Goal: Information Seeking & Learning: Learn about a topic

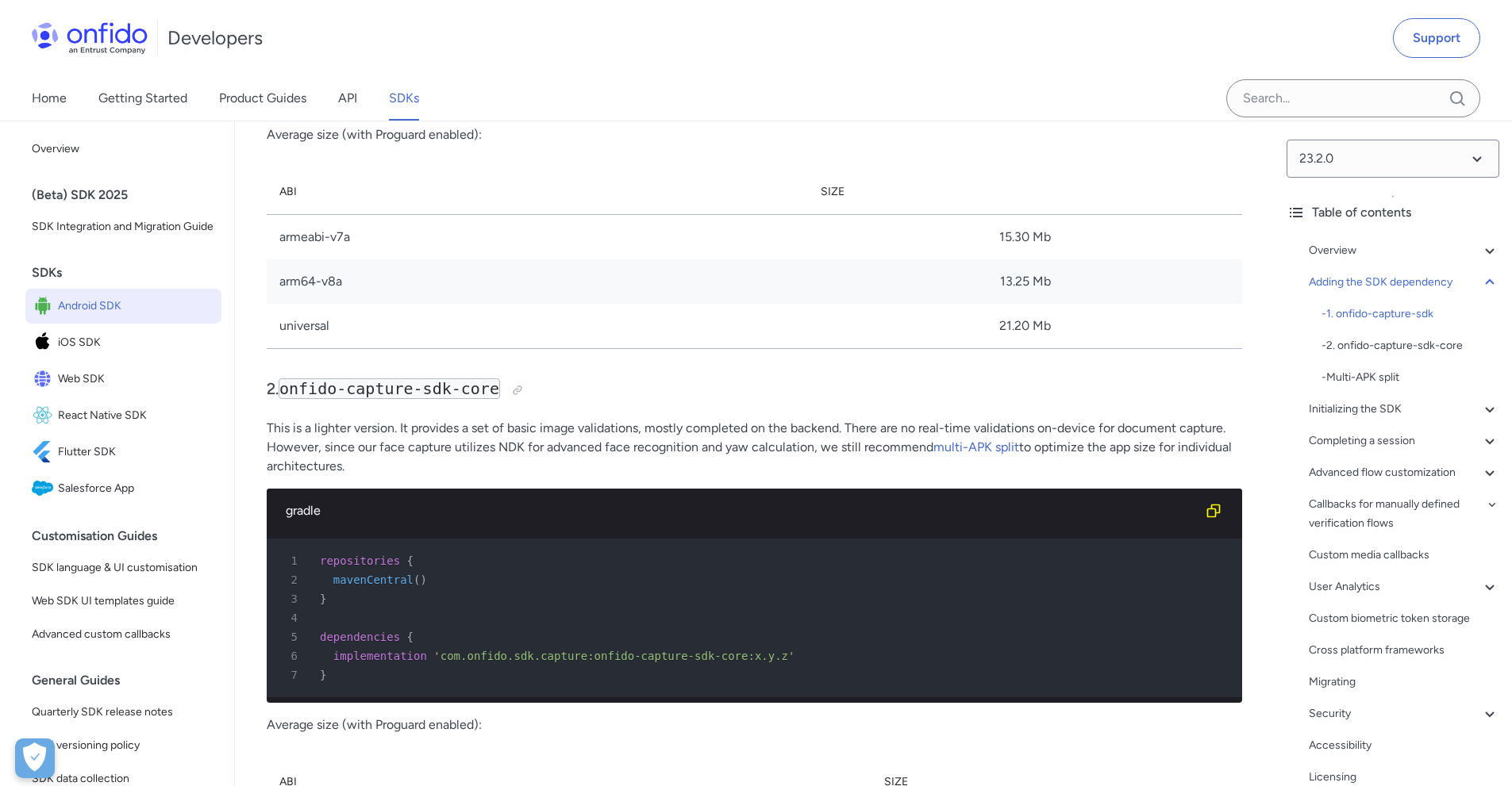
click at [341, 102] on link "API" at bounding box center [348, 98] width 19 height 45
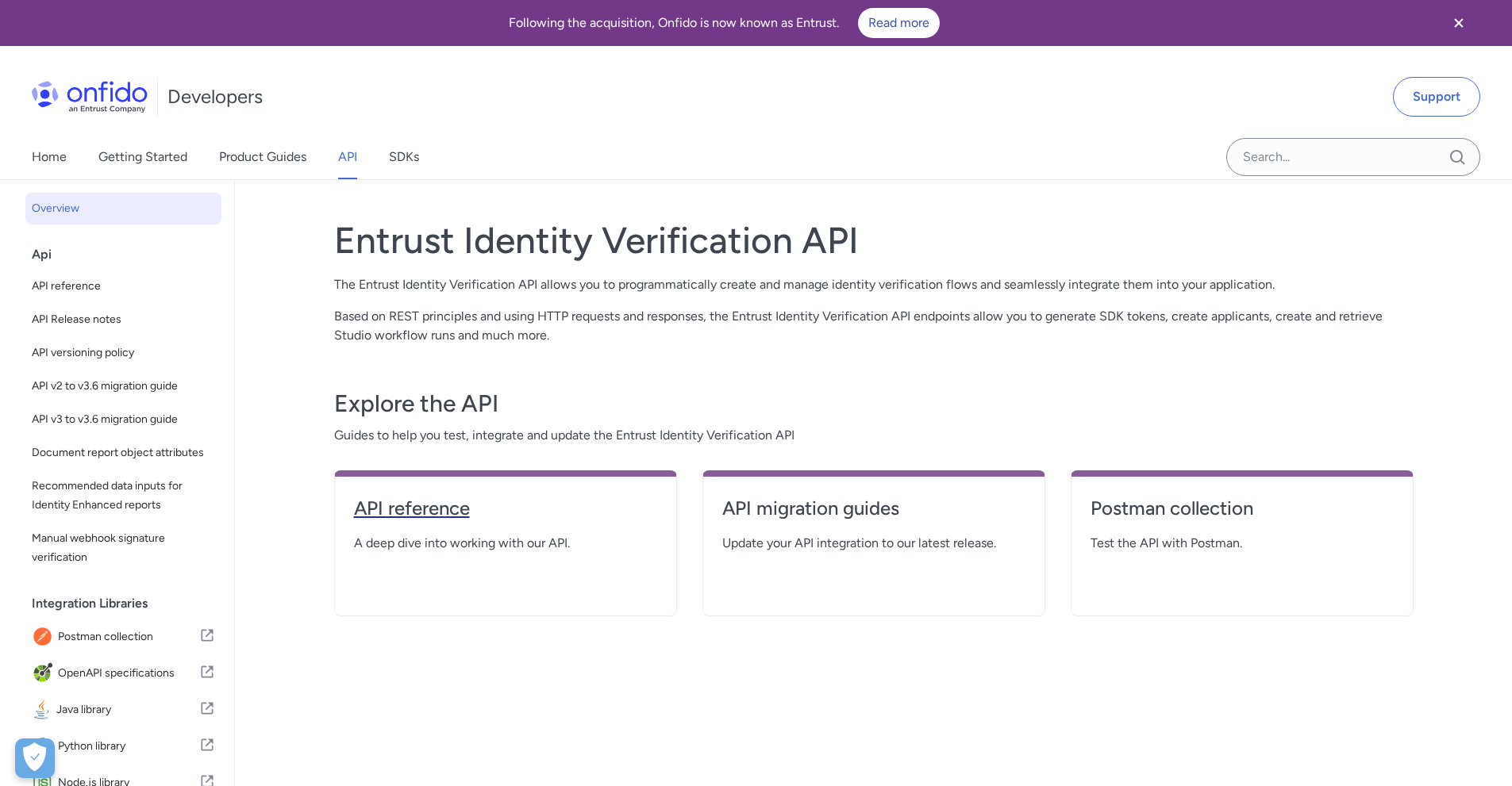
click at [456, 503] on h4 "API reference" at bounding box center [505, 508] width 303 height 26
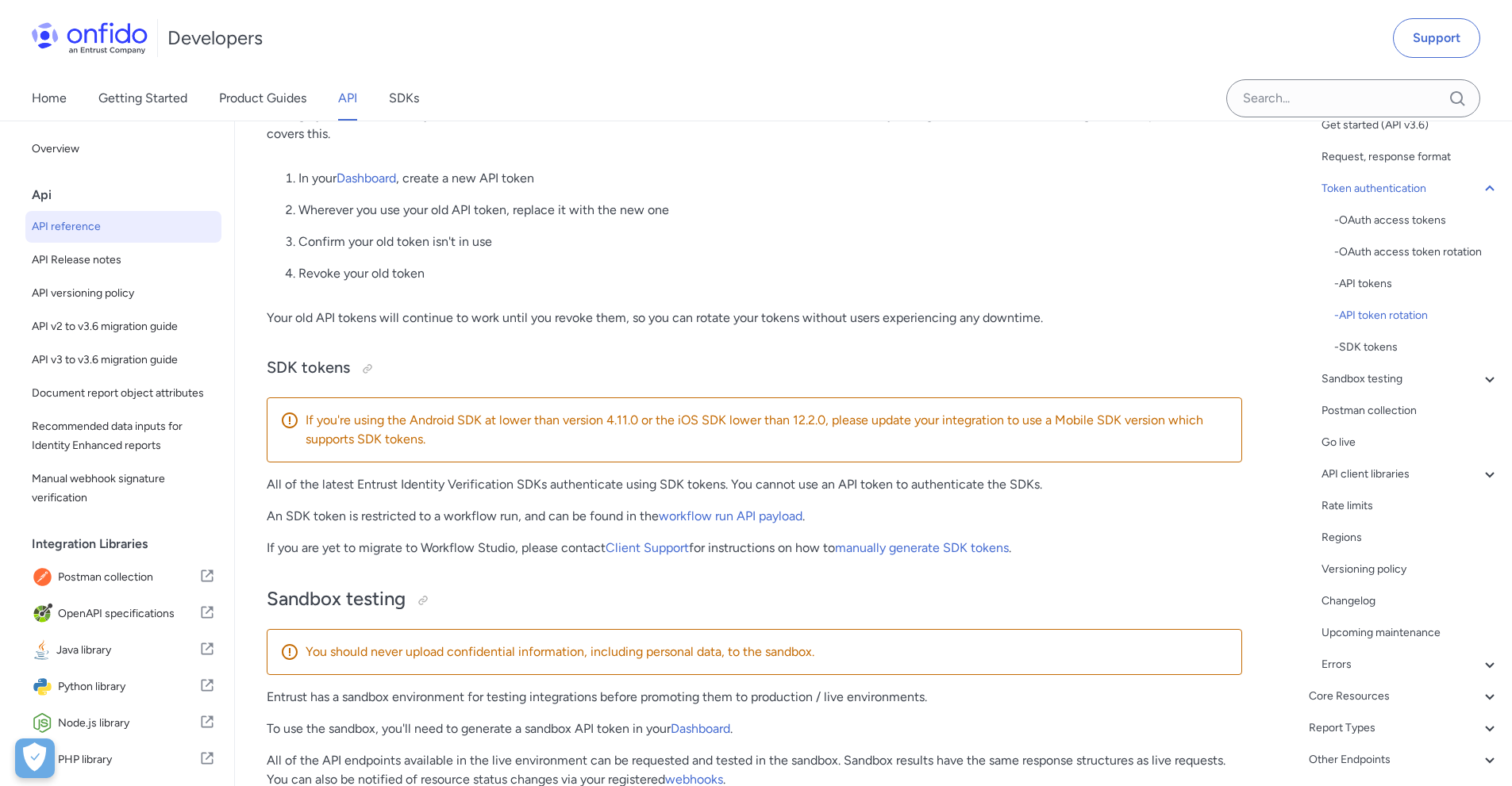
scroll to position [249, 0]
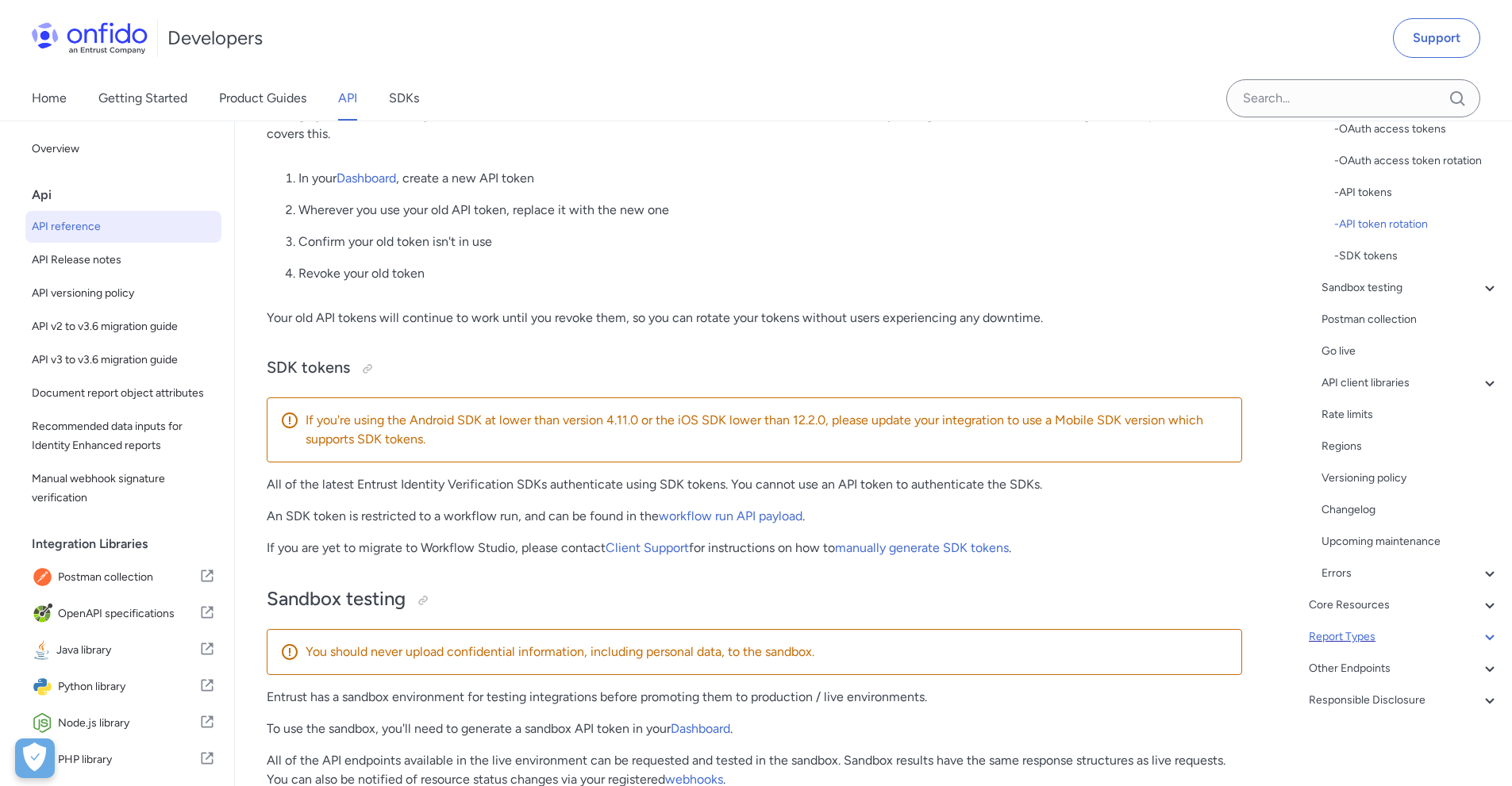
click at [1481, 637] on icon at bounding box center [1490, 637] width 19 height 19
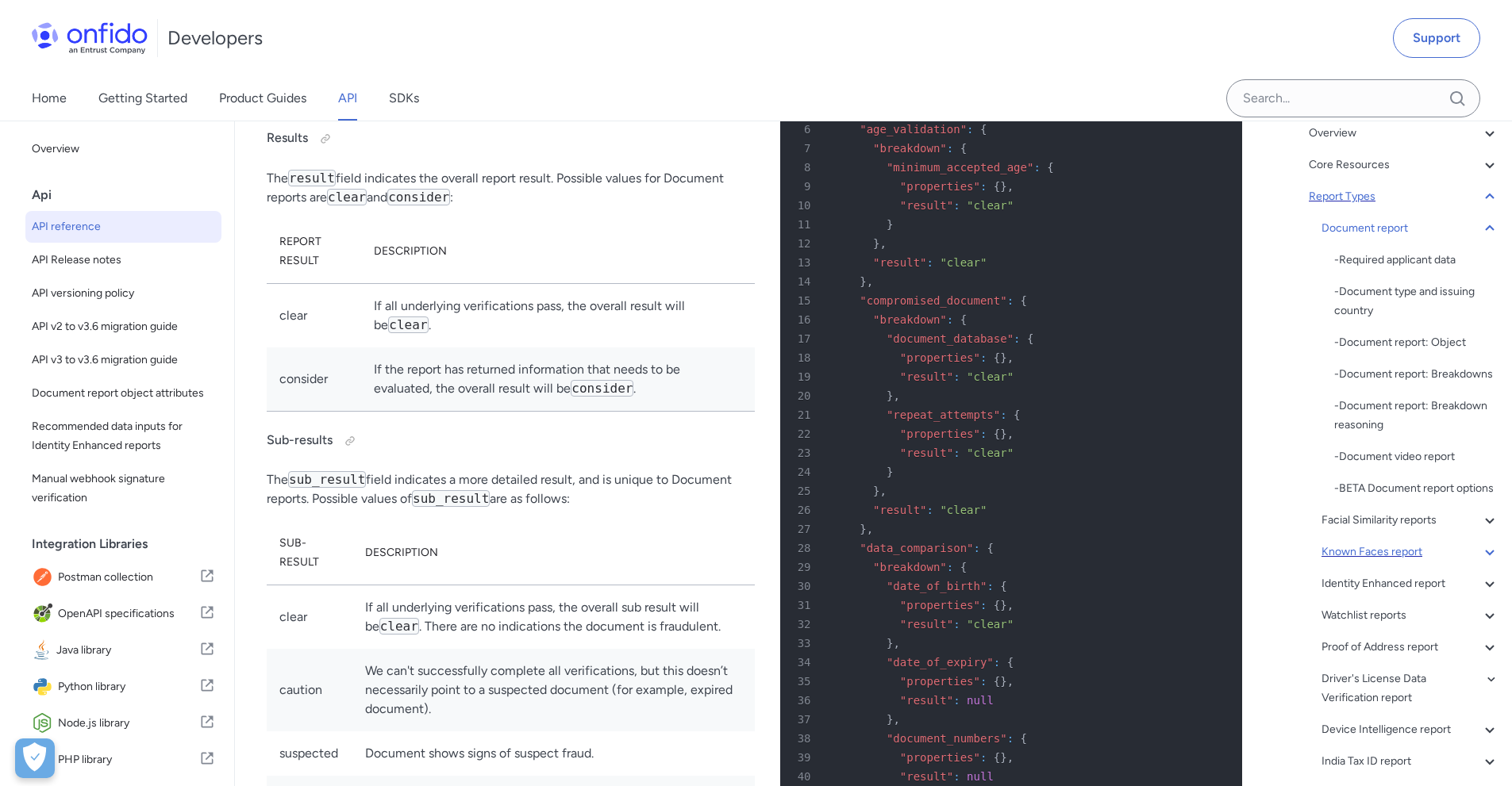
scroll to position [89, 0]
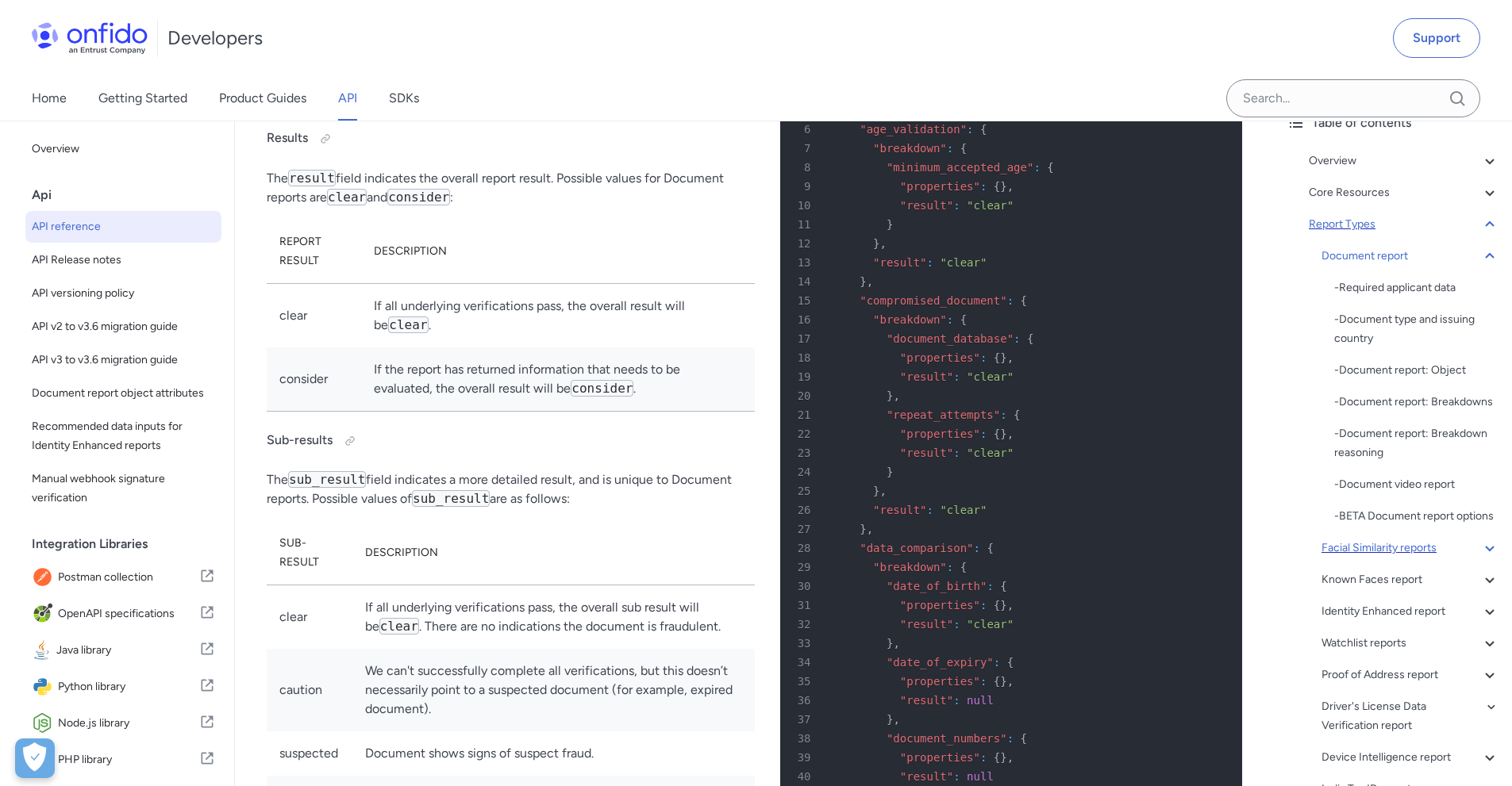
click at [1462, 558] on div "Facial Similarity reports" at bounding box center [1410, 549] width 178 height 19
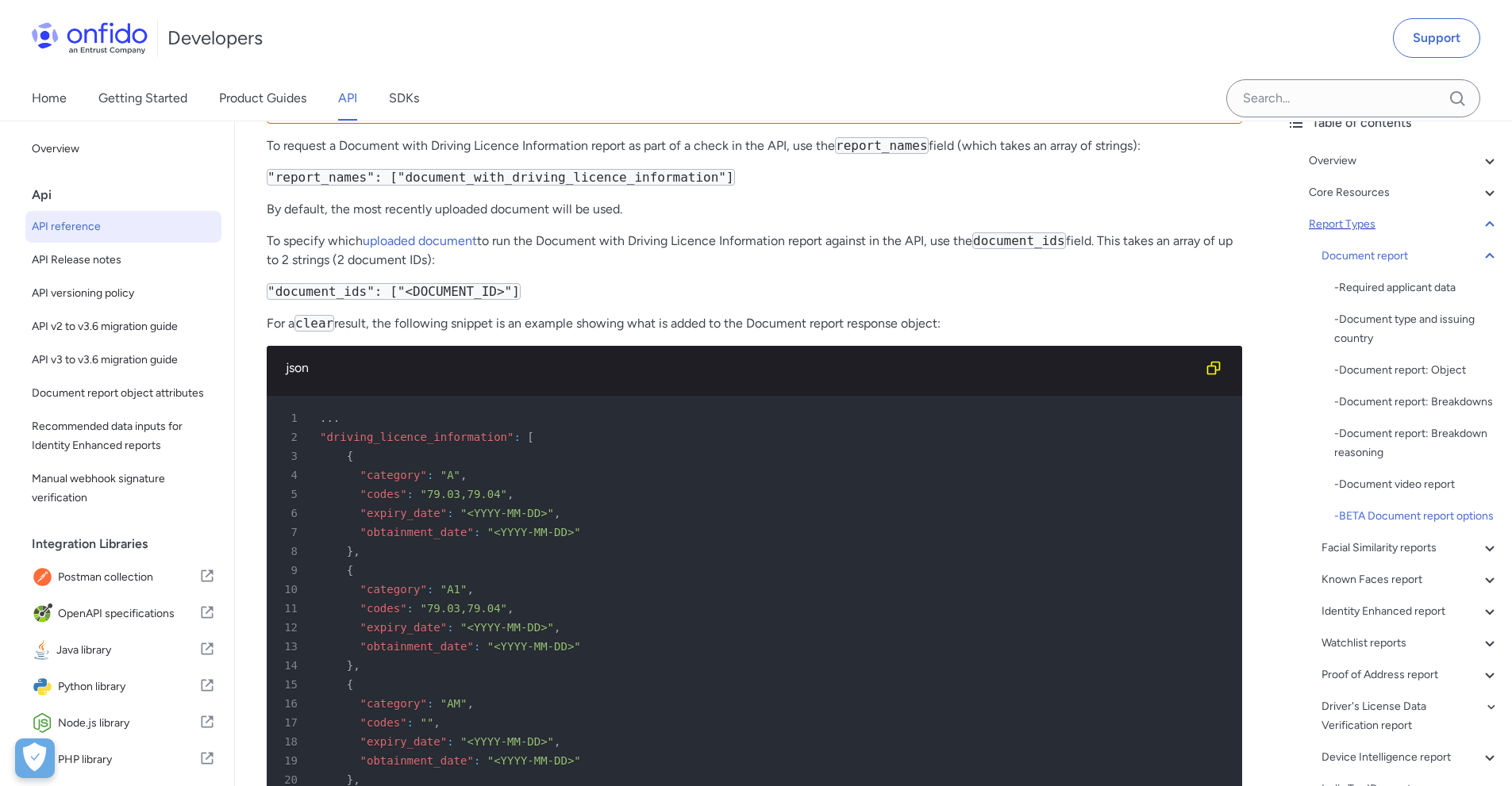
scroll to position [68896, 0]
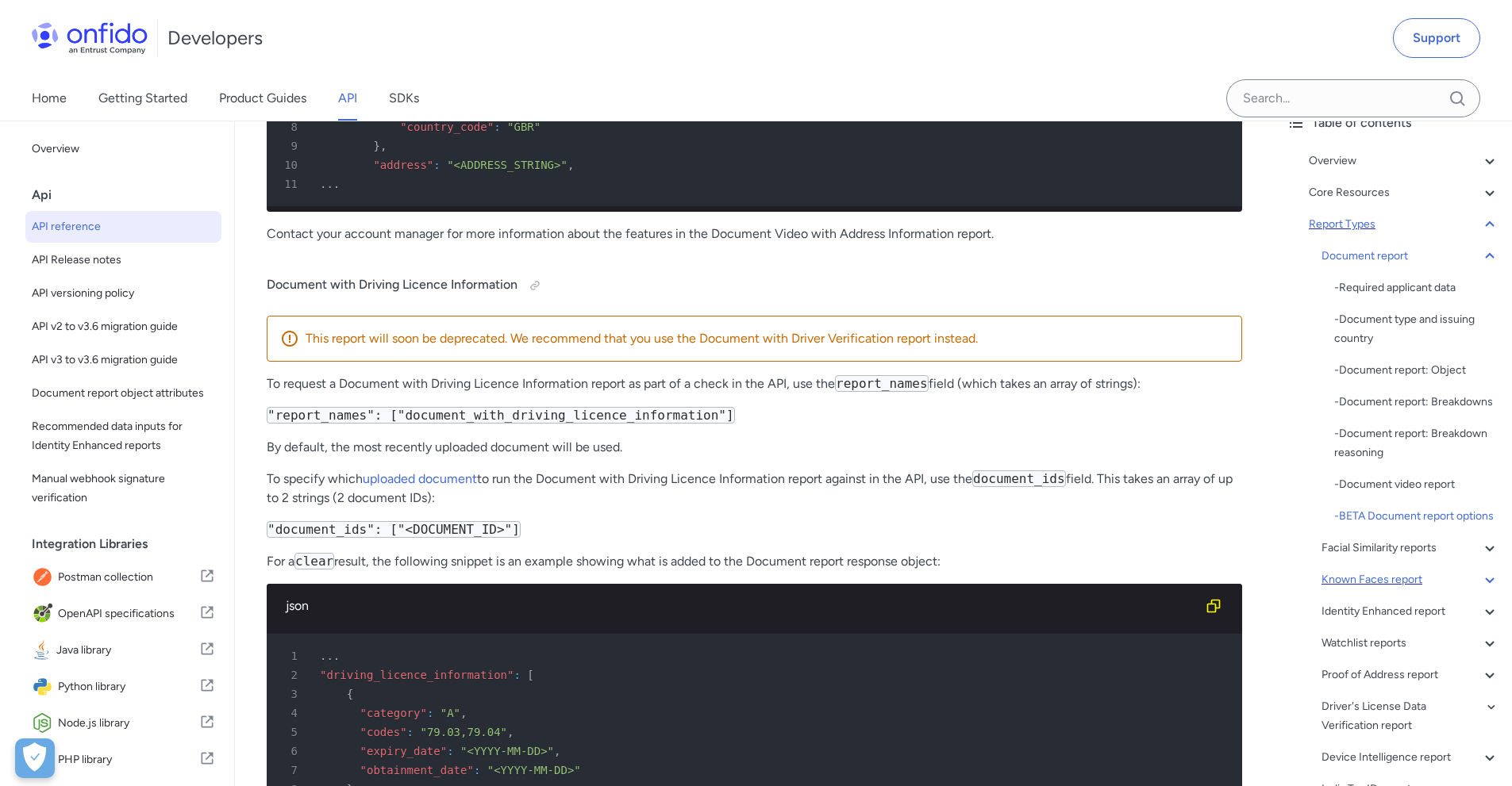
click at [1432, 590] on div "Known Faces report" at bounding box center [1410, 580] width 178 height 19
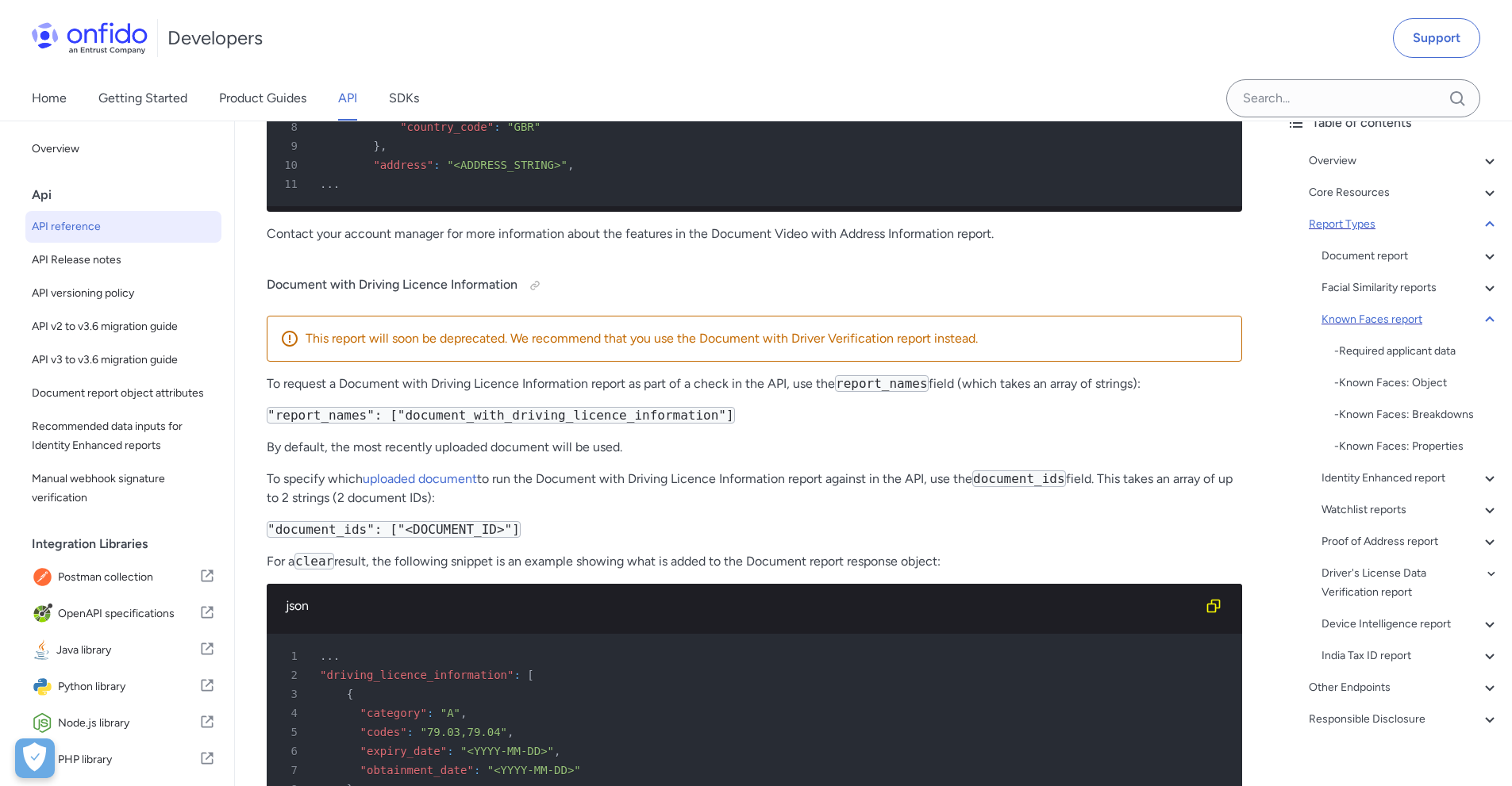
scroll to position [86525, 0]
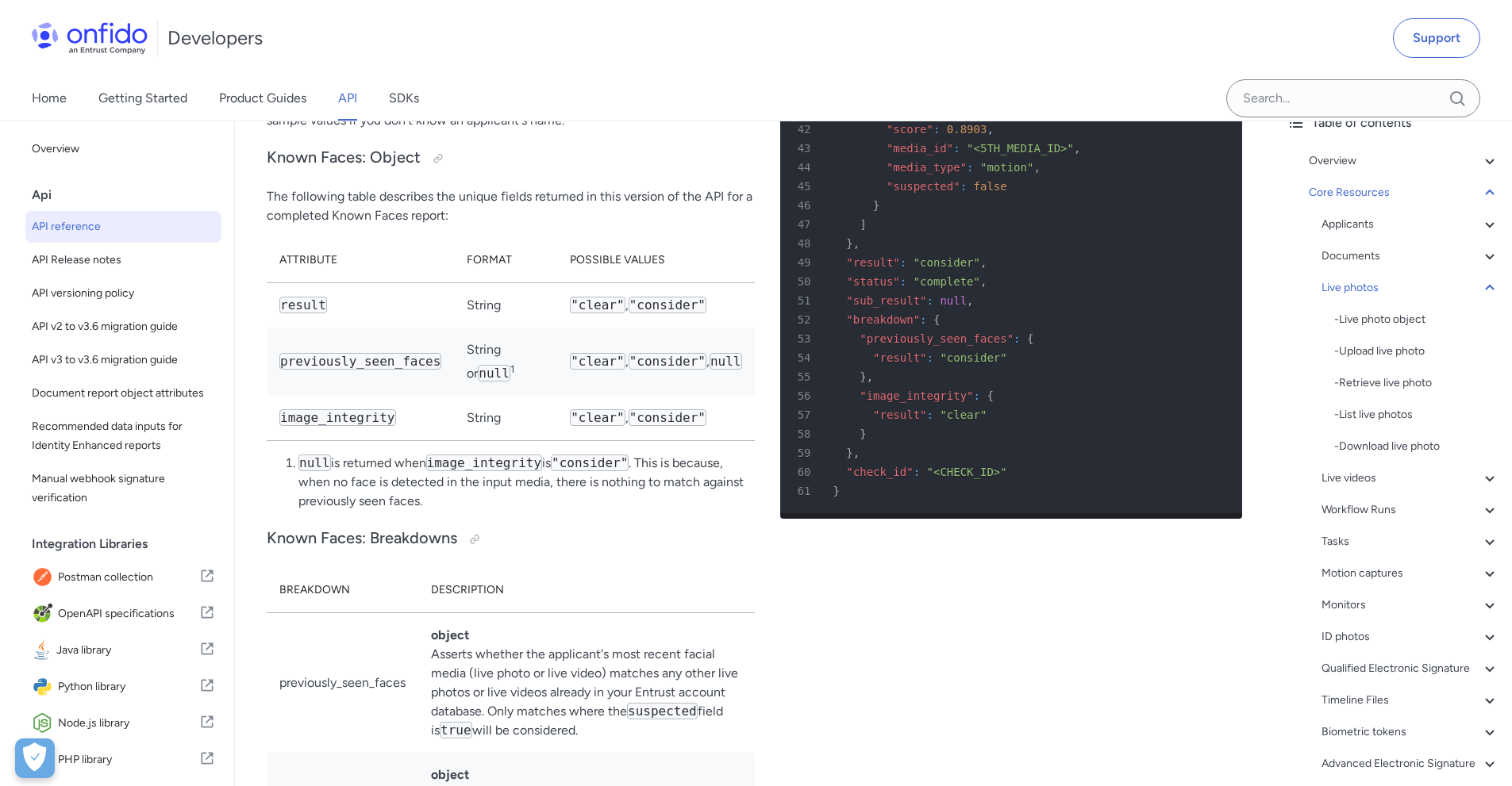
scroll to position [29585, 0]
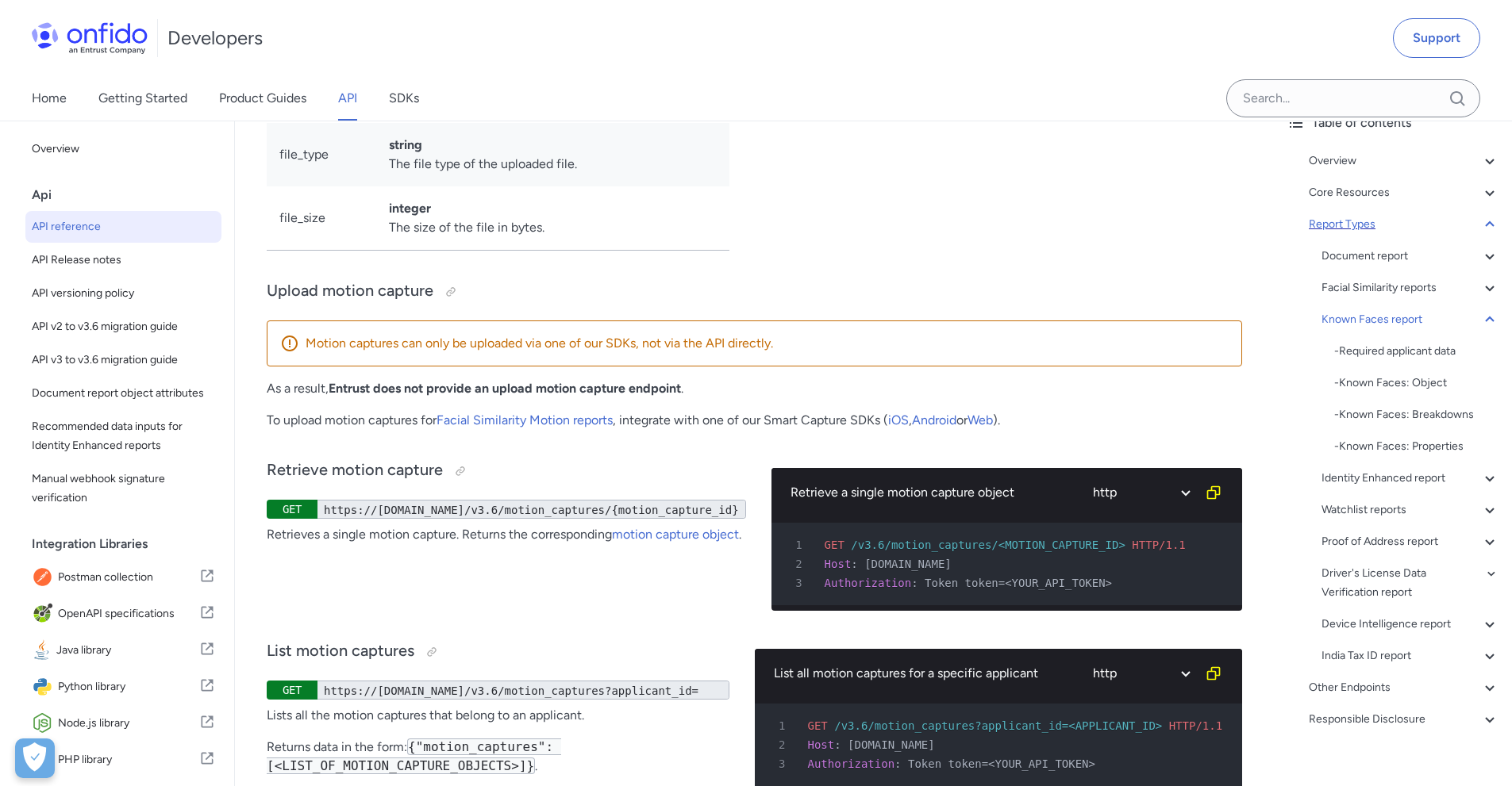
scroll to position [86525, 0]
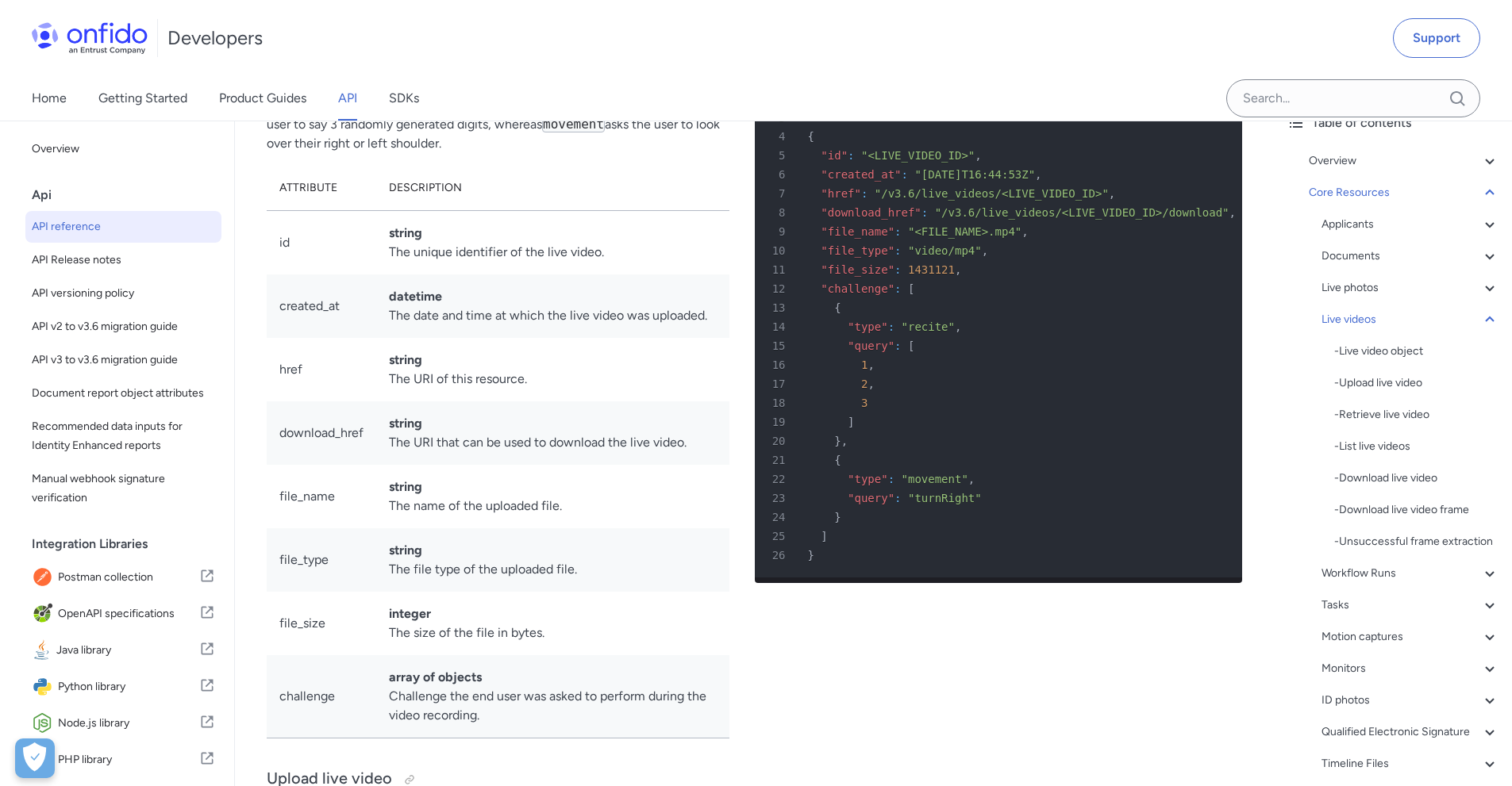
scroll to position [86525, 0]
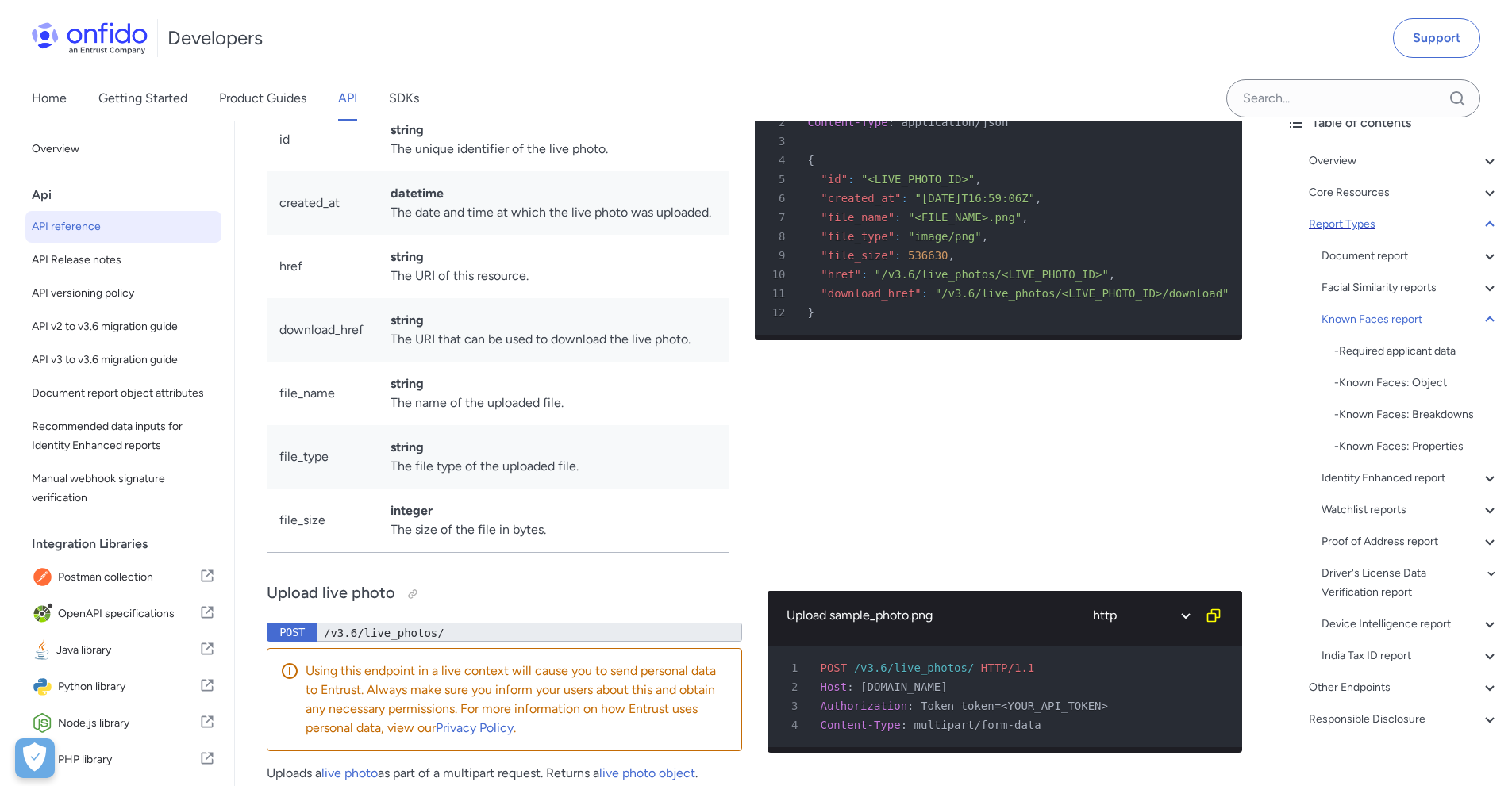
scroll to position [86525, 0]
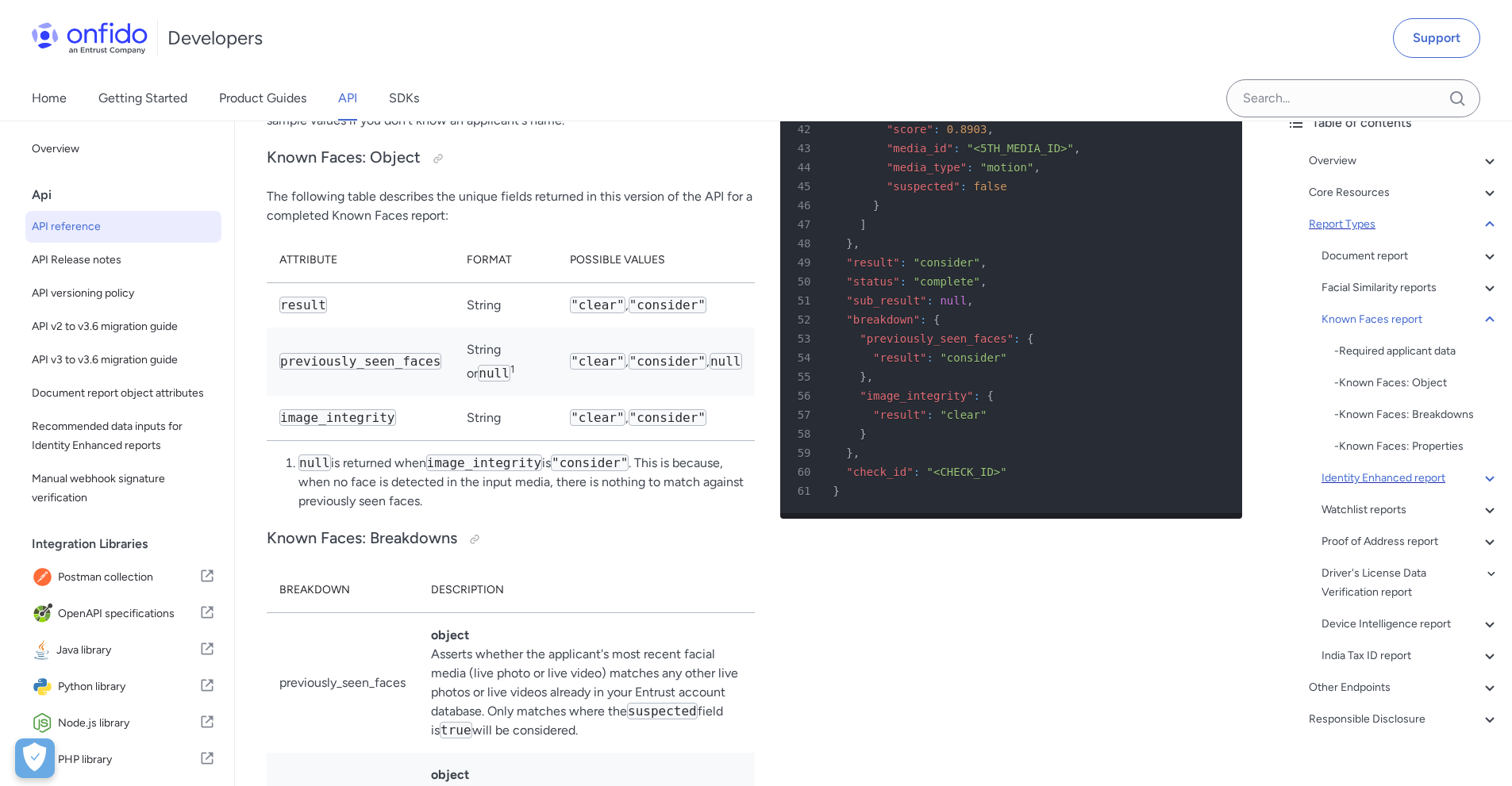
click at [1481, 477] on icon at bounding box center [1490, 478] width 19 height 19
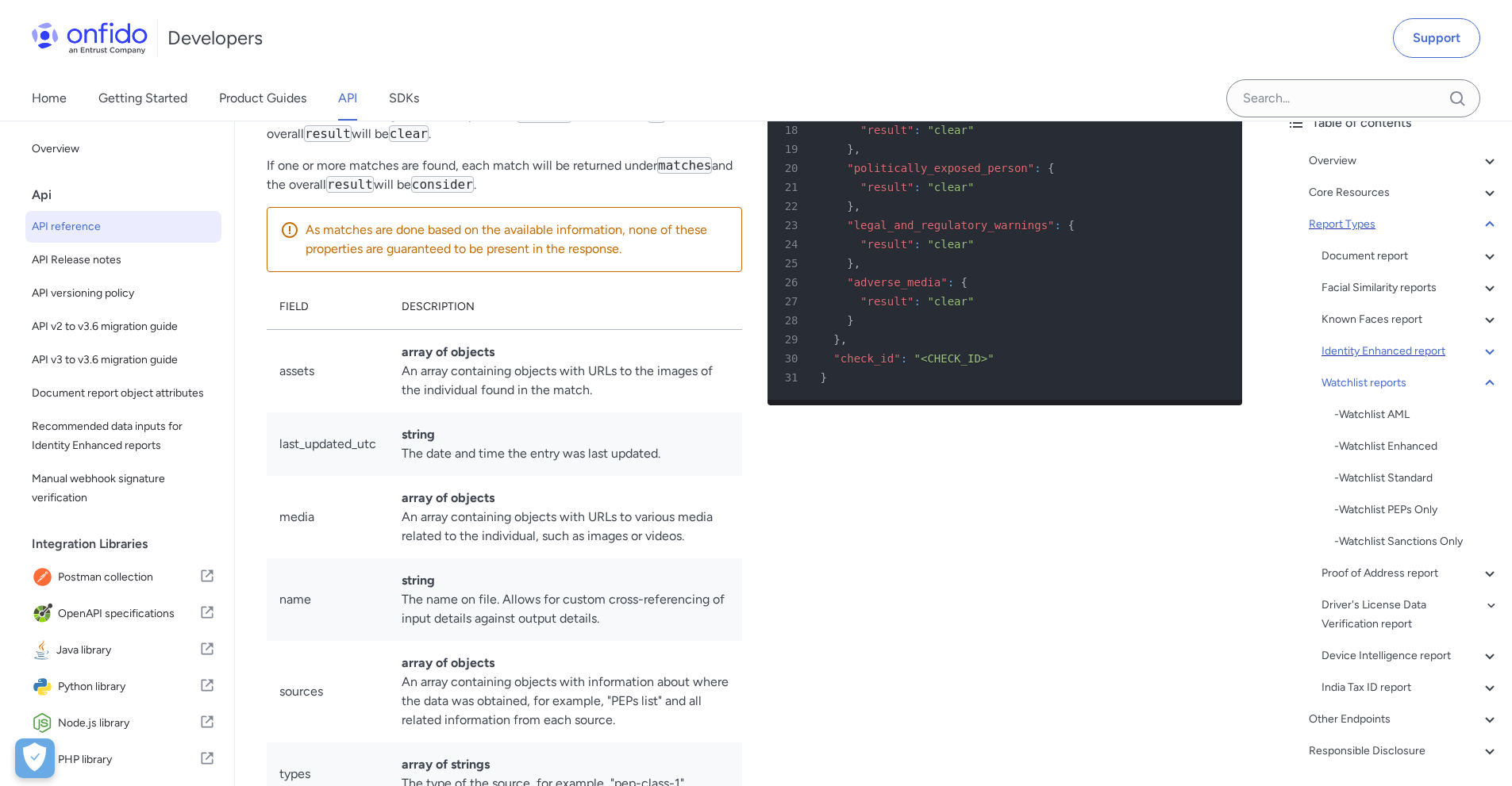
scroll to position [93655, 0]
